Goal: Navigation & Orientation: Find specific page/section

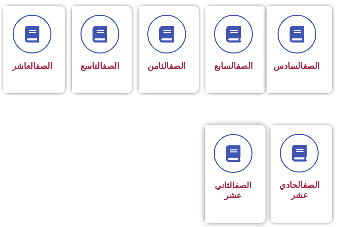
scroll to position [368, 0]
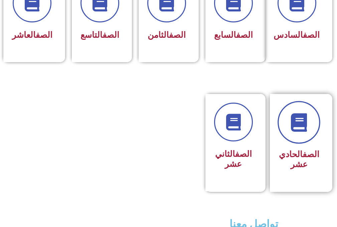
click at [305, 132] on icon at bounding box center [299, 122] width 18 height 18
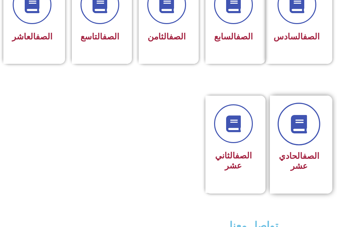
click at [299, 133] on icon at bounding box center [299, 124] width 18 height 18
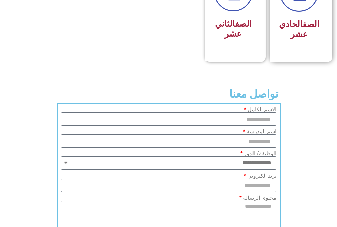
scroll to position [498, 0]
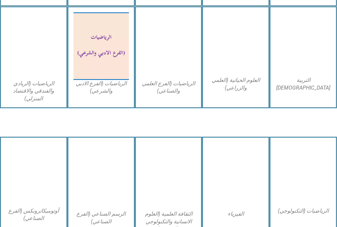
scroll to position [501, 0]
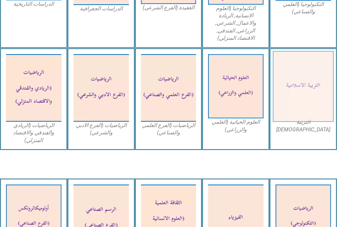
click at [324, 88] on img at bounding box center [303, 86] width 61 height 71
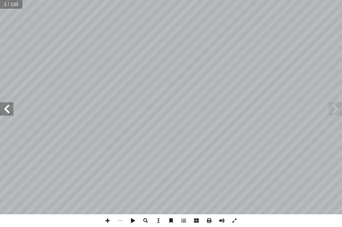
click at [13, 109] on span at bounding box center [6, 108] width 13 height 13
click at [7, 109] on span at bounding box center [6, 108] width 13 height 13
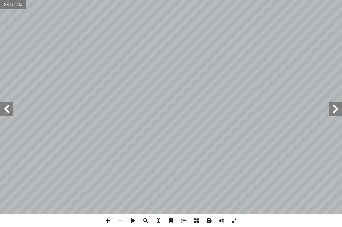
click at [7, 109] on span at bounding box center [6, 108] width 13 height 13
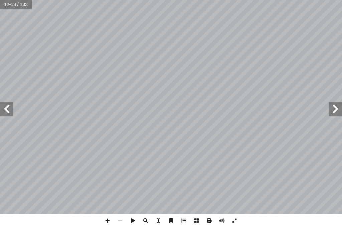
click at [340, 111] on span at bounding box center [335, 108] width 13 height 13
click at [12, 108] on span at bounding box center [6, 108] width 13 height 13
click at [9, 113] on span at bounding box center [6, 108] width 13 height 13
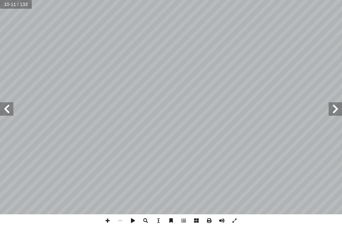
click at [8, 108] on span at bounding box center [6, 108] width 13 height 13
click at [9, 112] on span at bounding box center [6, 108] width 13 height 13
click at [340, 113] on span at bounding box center [335, 108] width 13 height 13
click at [336, 112] on span at bounding box center [335, 108] width 13 height 13
click at [336, 111] on span at bounding box center [335, 108] width 13 height 13
